Goal: Check status: Check status

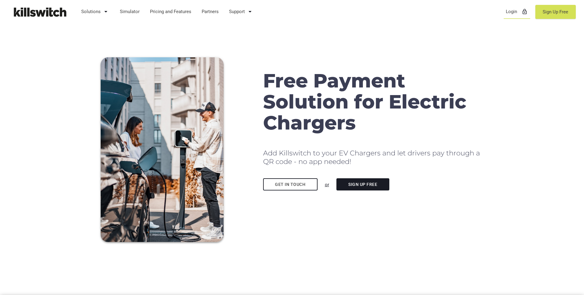
click at [513, 16] on link "Login lock_outline" at bounding box center [517, 12] width 28 height 16
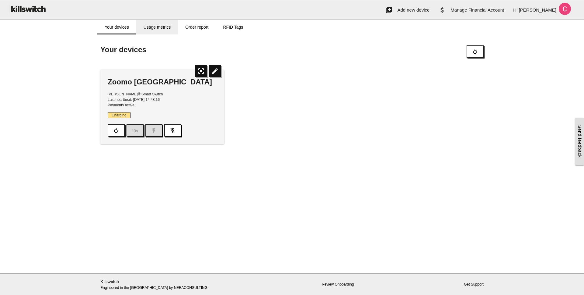
click at [160, 27] on link "Usage metrics" at bounding box center [157, 27] width 42 height 15
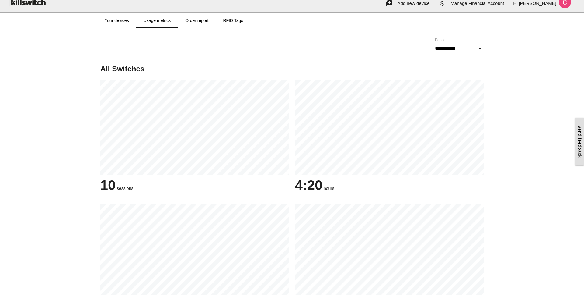
scroll to position [2, 0]
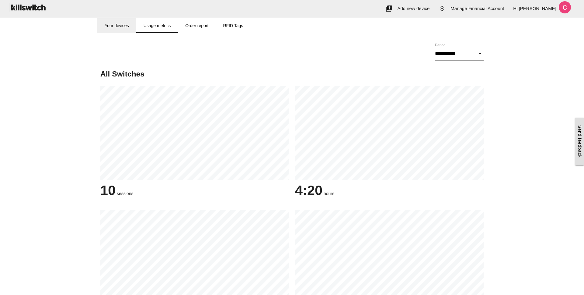
click at [132, 29] on link "Your devices" at bounding box center [116, 25] width 39 height 15
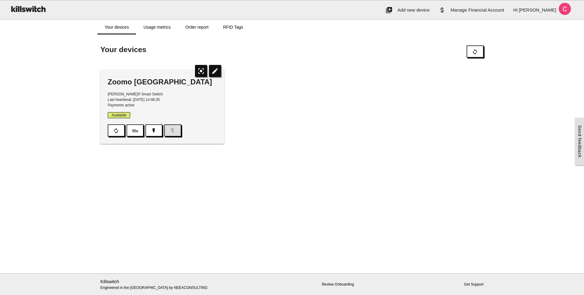
click at [131, 82] on div "Zoomo [GEOGRAPHIC_DATA]" at bounding box center [162, 82] width 109 height 10
click at [182, 28] on link "Order report" at bounding box center [197, 27] width 38 height 15
